Goal: Check status: Check status

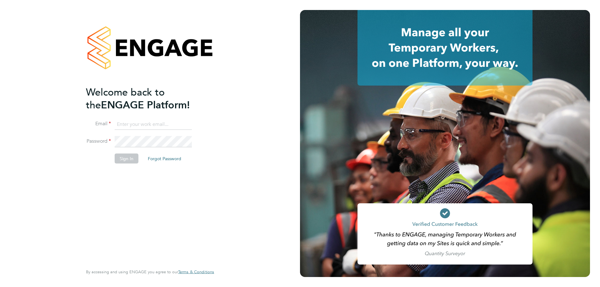
type input "[EMAIL_ADDRESS][DOMAIN_NAME]"
click at [116, 159] on button "Sign In" at bounding box center [127, 159] width 24 height 10
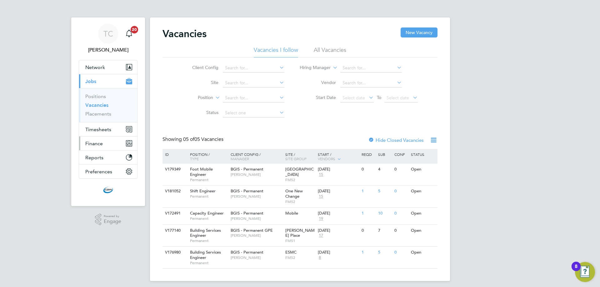
click at [107, 142] on button "Finance" at bounding box center [108, 144] width 58 height 14
click at [99, 141] on span "Finance" at bounding box center [94, 144] width 18 height 6
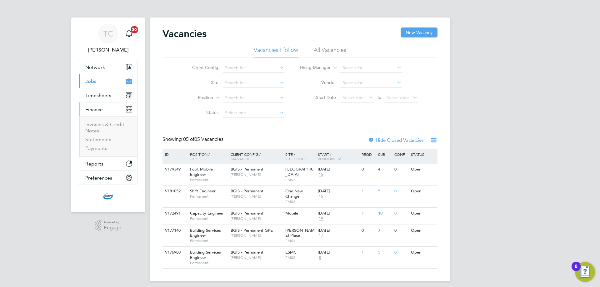
click at [104, 128] on li "Invoices & Credit Notes" at bounding box center [108, 129] width 47 height 15
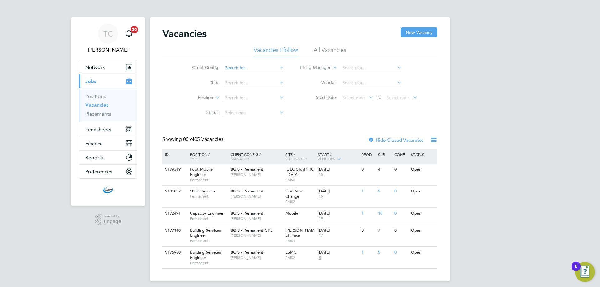
click at [251, 64] on input at bounding box center [254, 68] width 62 height 9
click at [304, 49] on ul "Vacancies I follow All Vacancies" at bounding box center [300, 51] width 275 height 11
click at [97, 144] on span "Finance" at bounding box center [94, 144] width 18 height 6
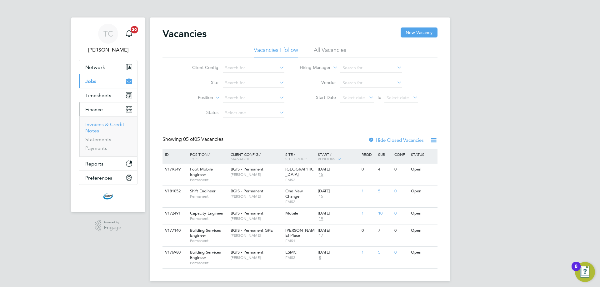
click at [104, 124] on link "Invoices & Credit Notes" at bounding box center [104, 128] width 39 height 12
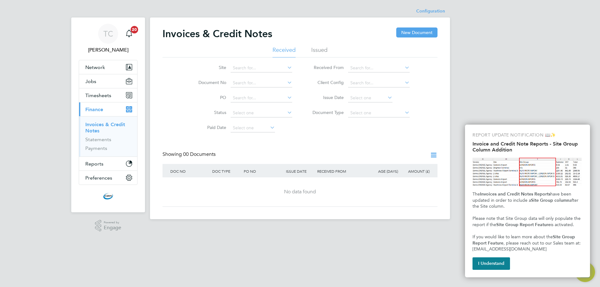
click at [322, 49] on li "Issued" at bounding box center [319, 51] width 16 height 11
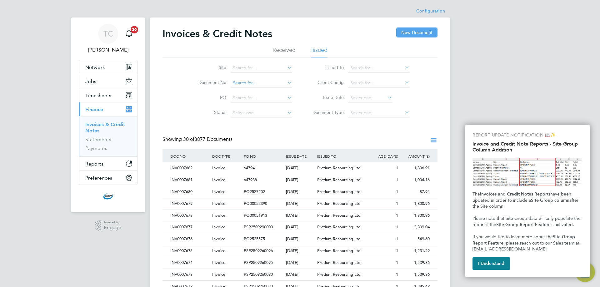
click at [271, 83] on input at bounding box center [262, 83] width 62 height 9
paste input "INV0007522"
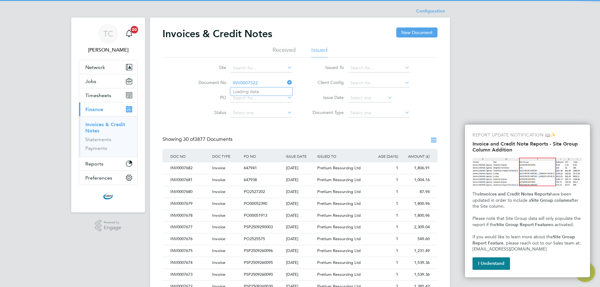
type input "INV0007522"
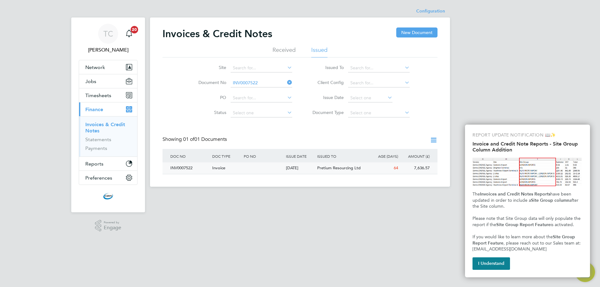
click at [271, 167] on div at bounding box center [263, 169] width 42 height 12
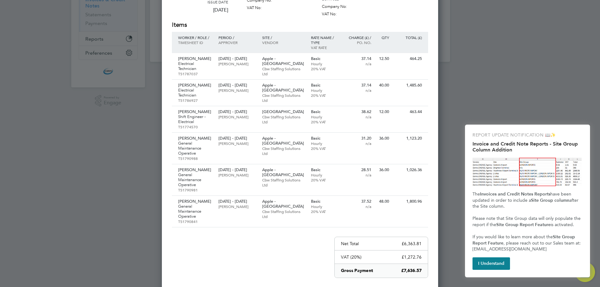
click at [482, 77] on div at bounding box center [300, 143] width 600 height 287
click at [515, 83] on div at bounding box center [300, 143] width 600 height 287
